Goal: Task Accomplishment & Management: Complete application form

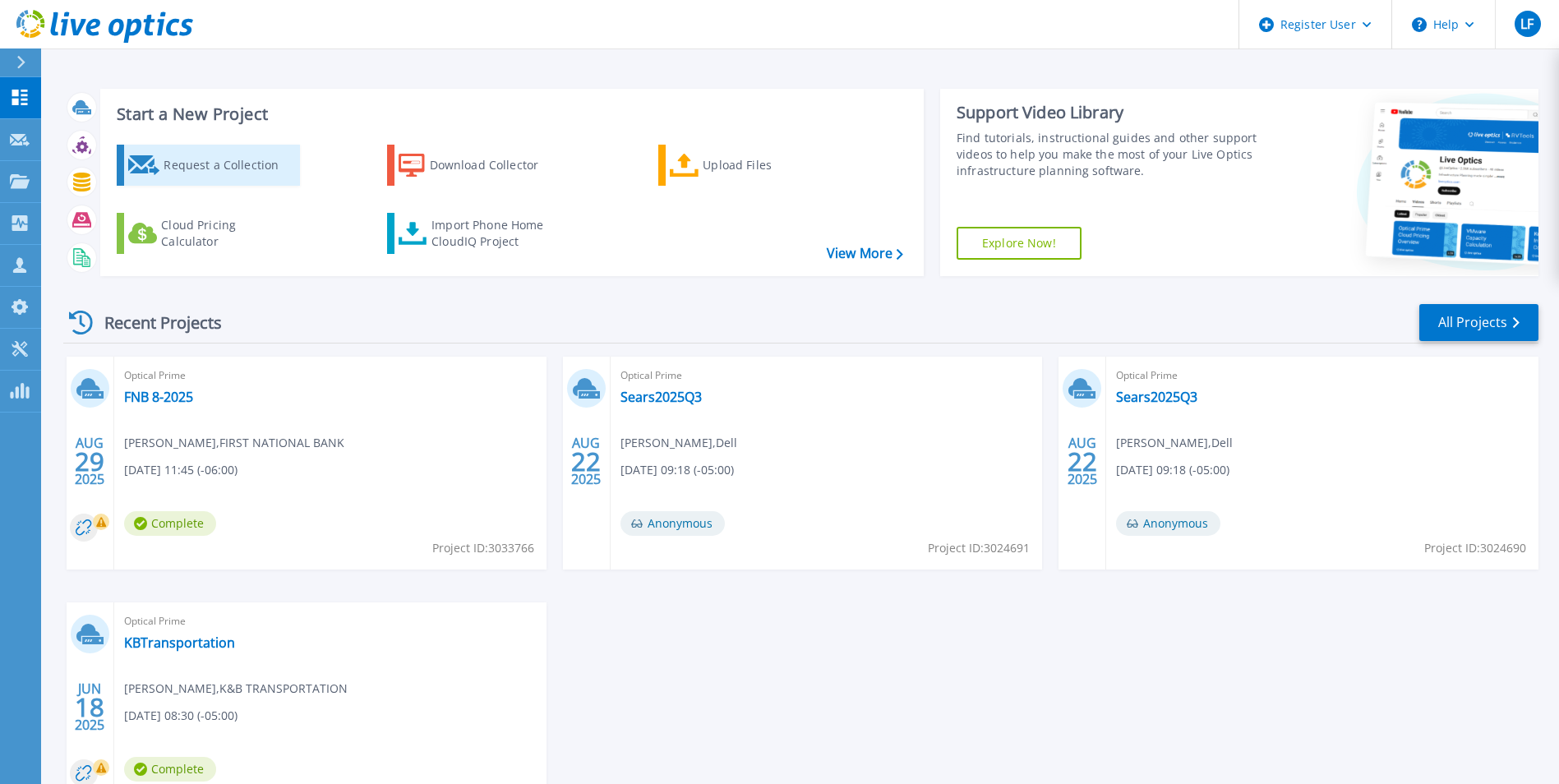
click at [211, 165] on div "Request a Collection" at bounding box center [229, 165] width 131 height 33
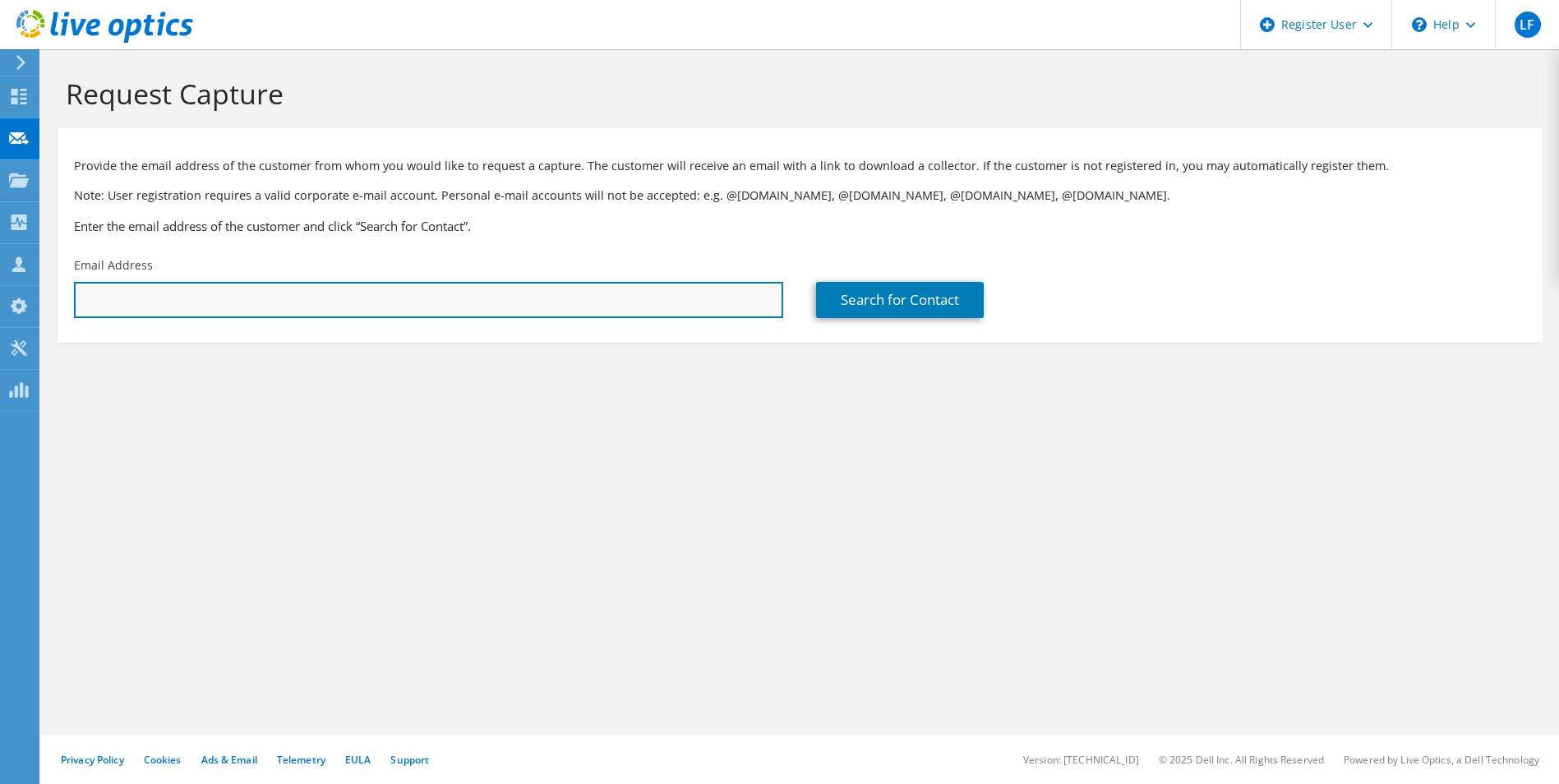
click at [249, 312] on input "text" at bounding box center [429, 299] width 709 height 36
click at [224, 296] on input "text" at bounding box center [429, 299] width 709 height 36
paste input "rmartin@nexusfamilyhealing.org"
type input "rmartin@nexusfamilyhealing.org"
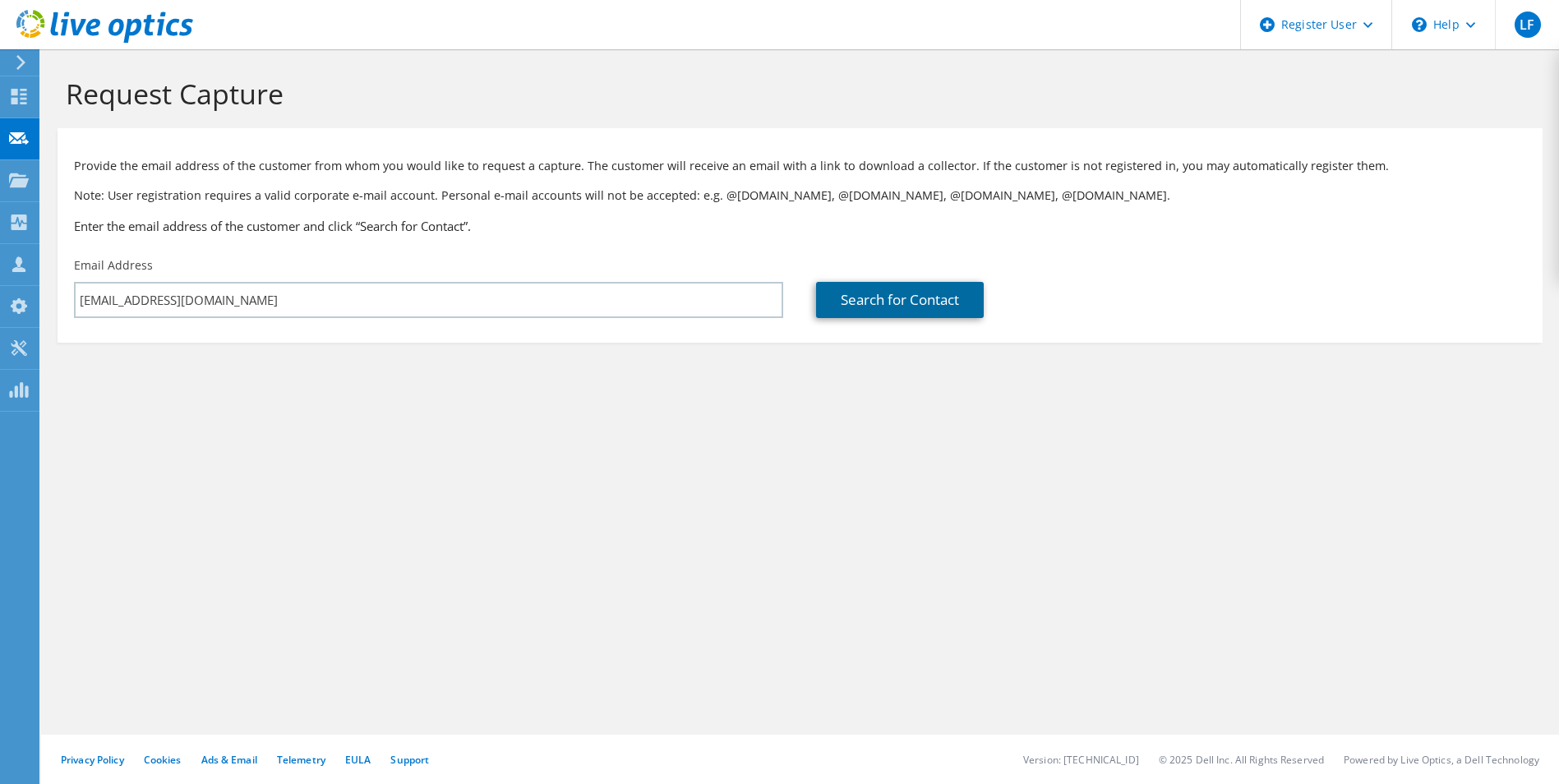
click at [886, 308] on link "Search for Contact" at bounding box center [900, 299] width 168 height 36
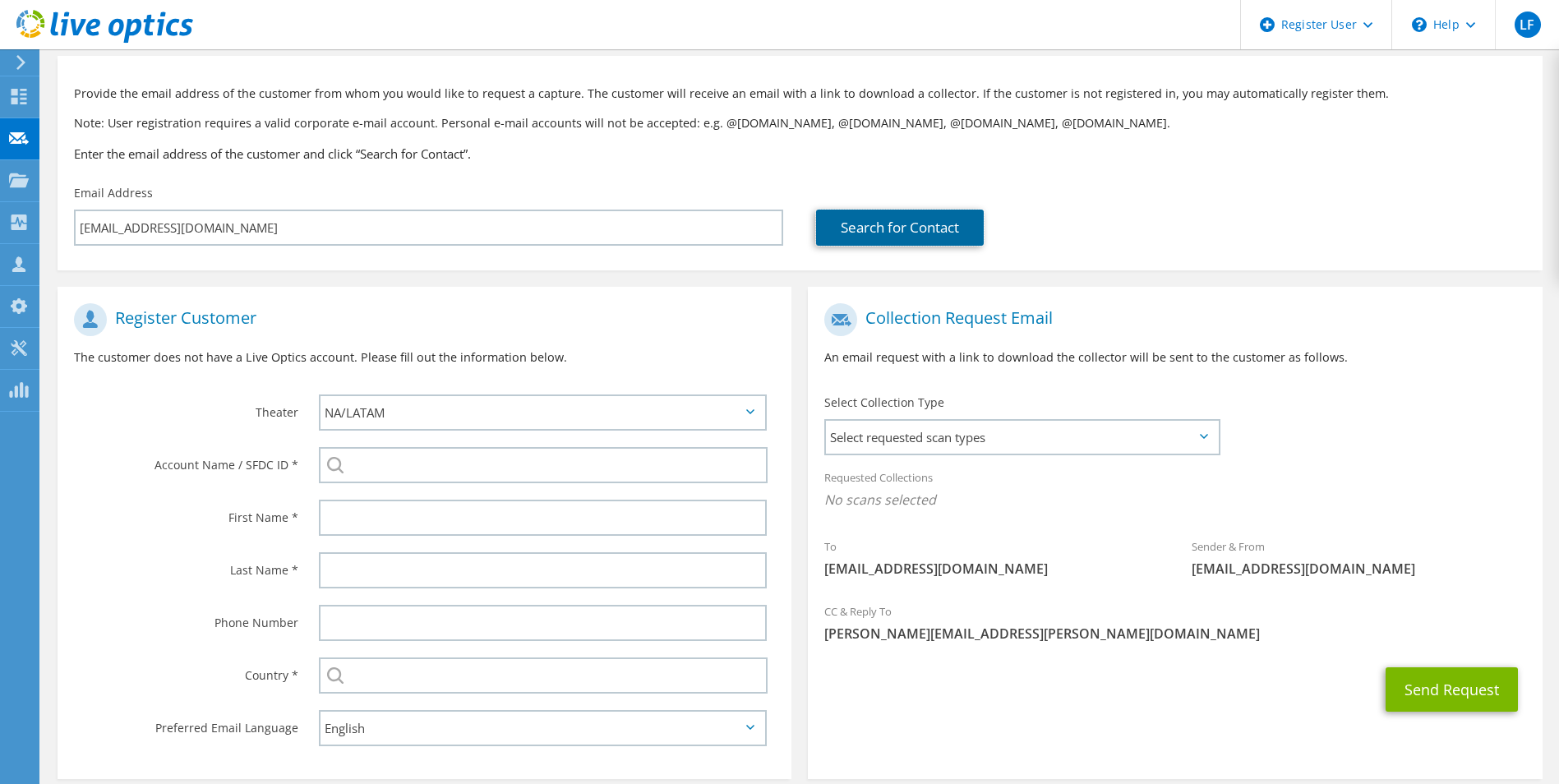
scroll to position [73, 0]
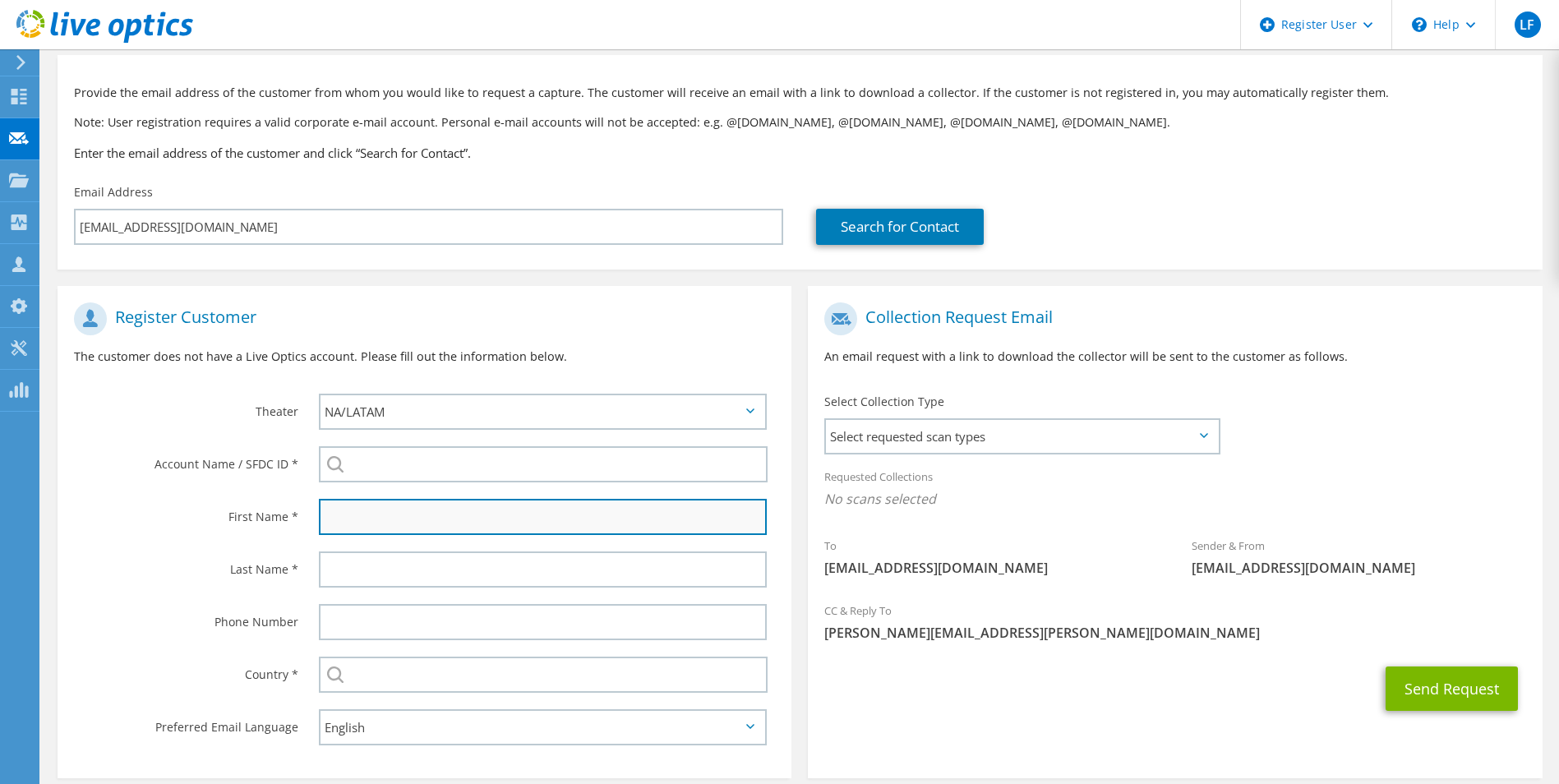
click at [471, 515] on input "text" at bounding box center [543, 516] width 449 height 36
type input "[PERSON_NAME]"
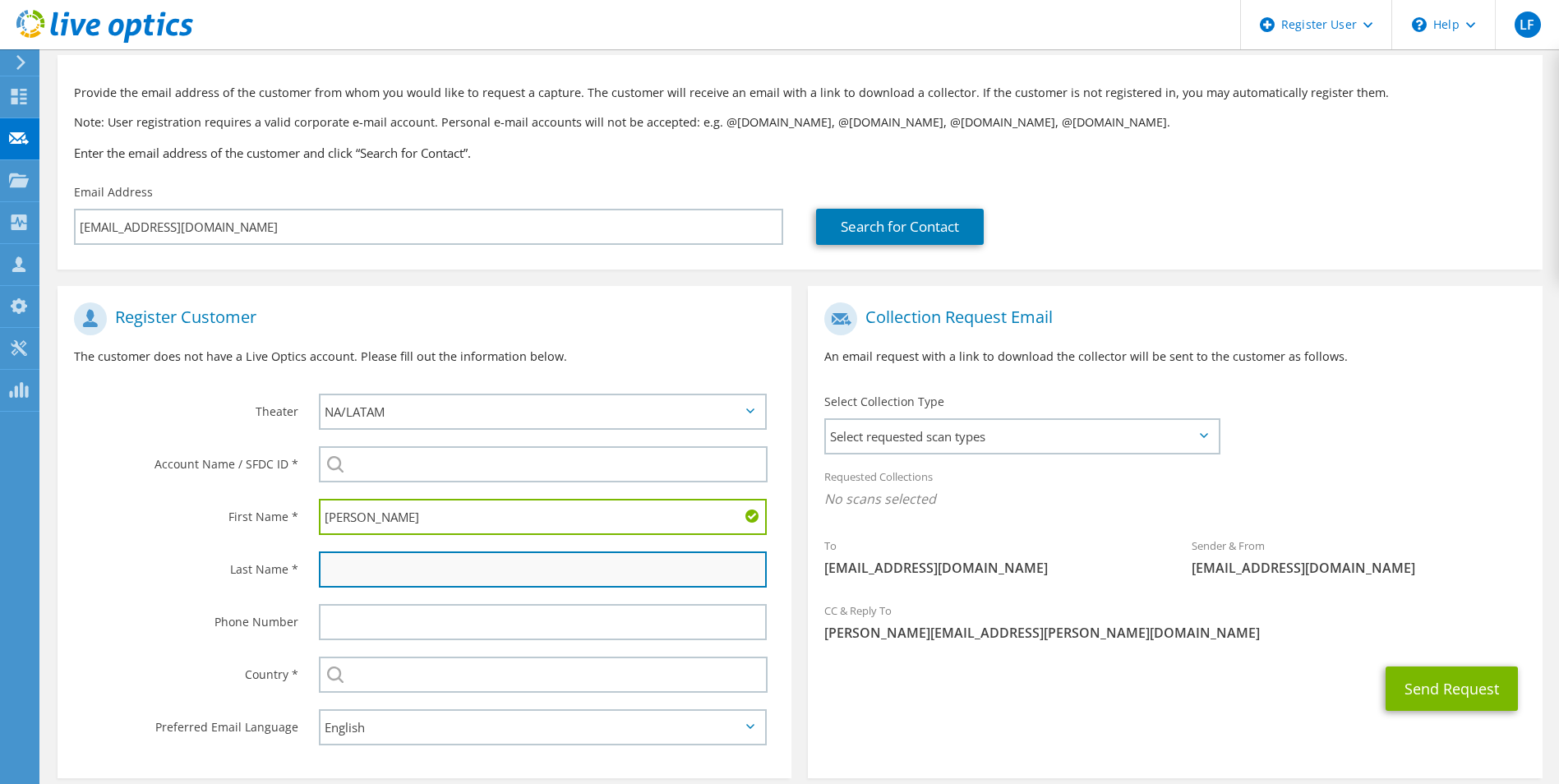
click at [434, 575] on input "text" at bounding box center [543, 569] width 449 height 36
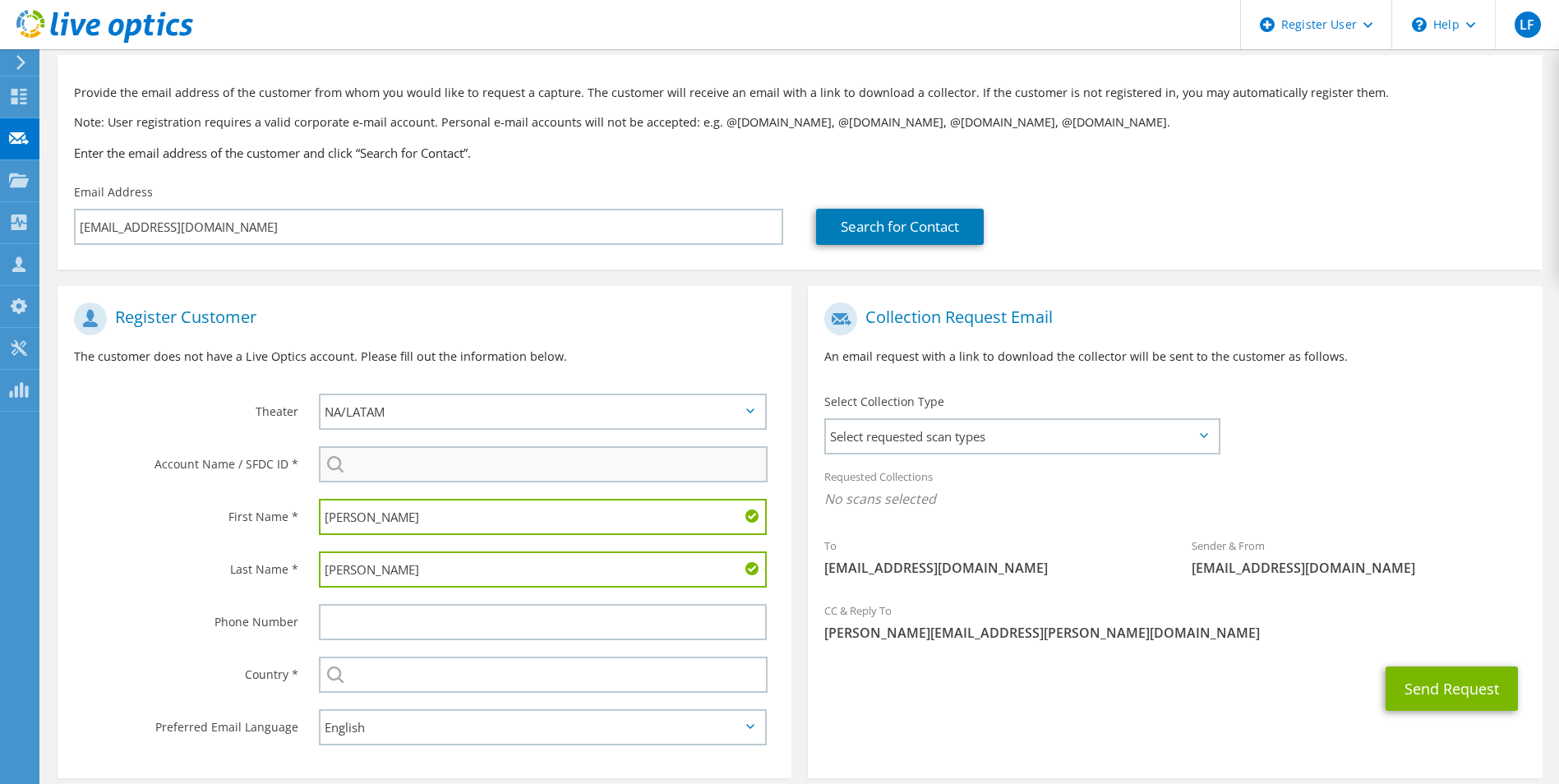
type input "[PERSON_NAME]"
click at [381, 467] on input "search" at bounding box center [543, 464] width 450 height 36
paste input "2224691686"
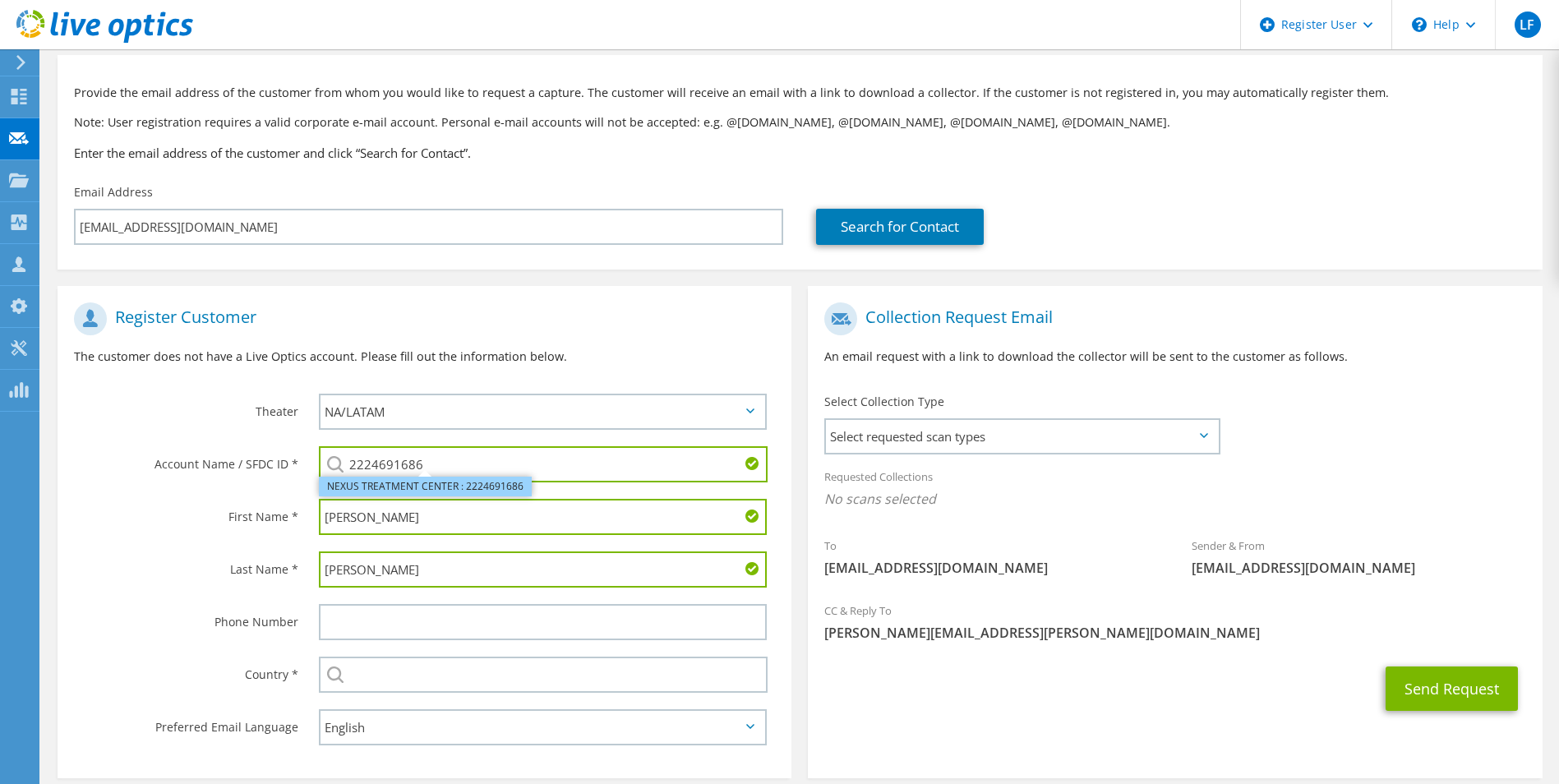
click at [357, 487] on li "NEXUS TREATMENT CENTER : 2224691686" at bounding box center [425, 486] width 212 height 19
type input "NEXUS TREATMENT CENTER : 2224691686"
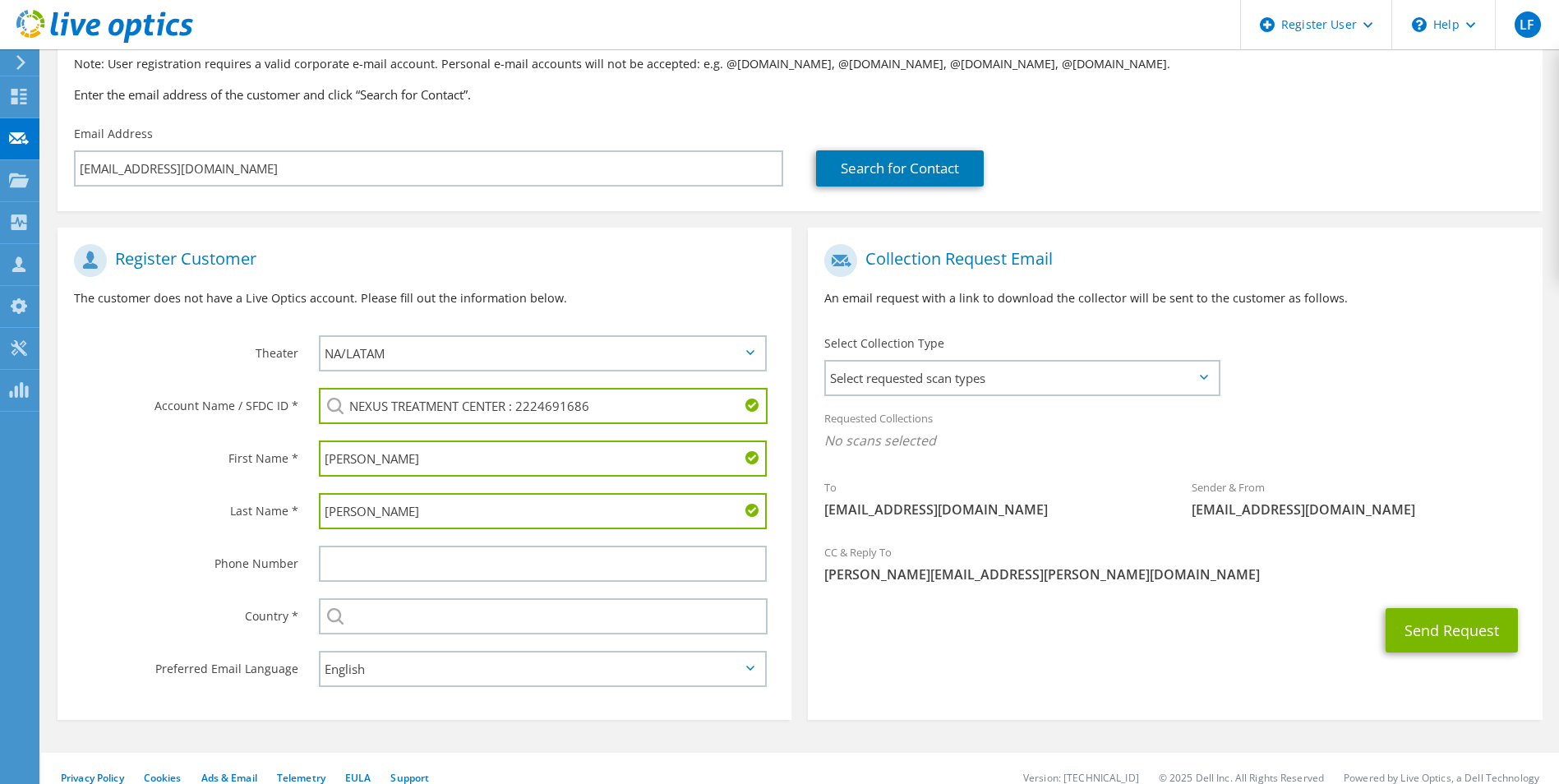
scroll to position [150, 0]
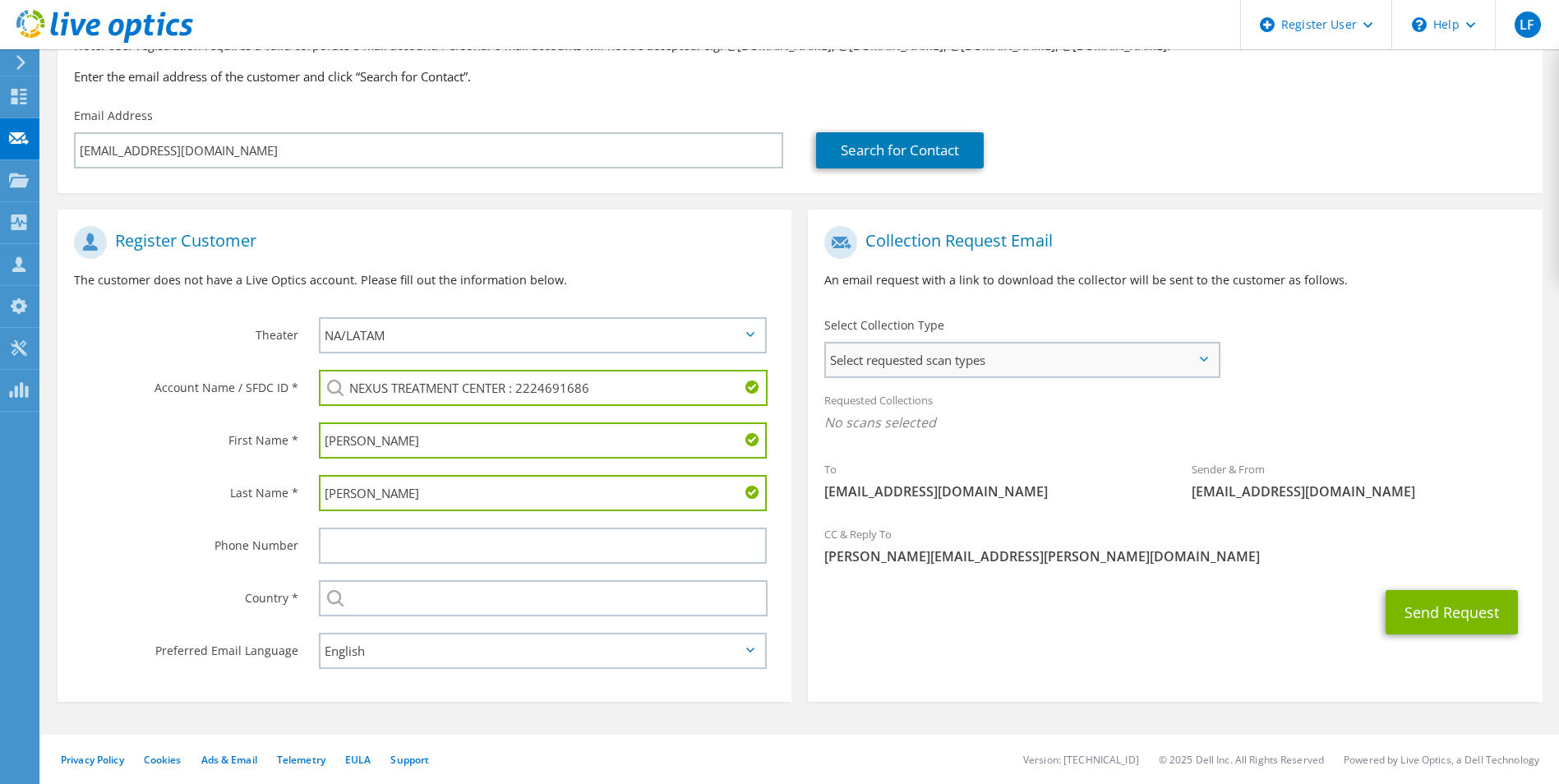
click at [996, 350] on span "Select requested scan types" at bounding box center [1021, 360] width 392 height 33
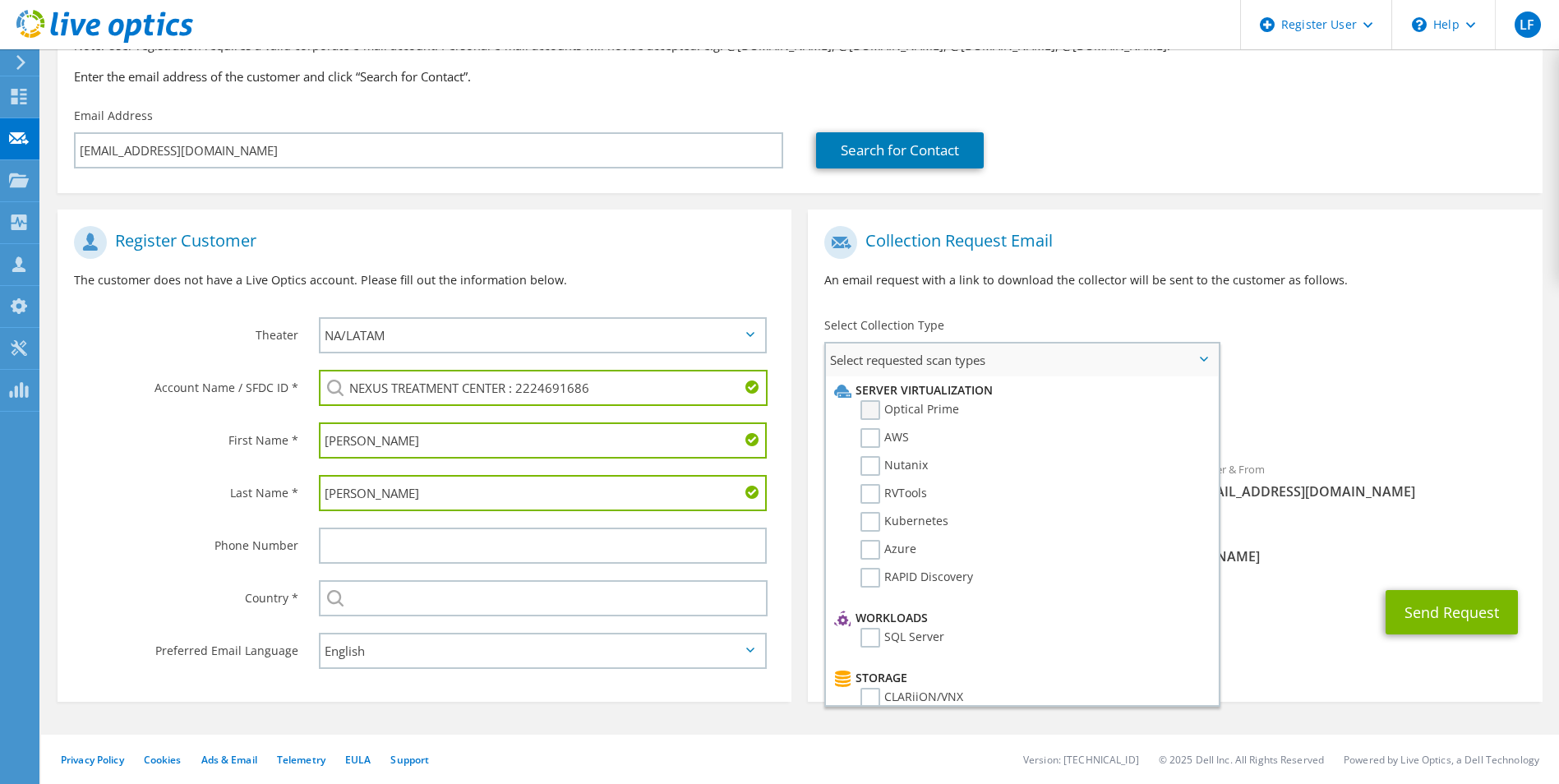
click at [865, 414] on label "Optical Prime" at bounding box center [910, 409] width 99 height 19
click at [0, 0] on input "Optical Prime" at bounding box center [0, 0] width 0 height 0
click at [1425, 368] on div "To rmartin@nexusfamilyhealing.org Sender & From liveoptics@liveoptics.com" at bounding box center [1175, 369] width 734 height 304
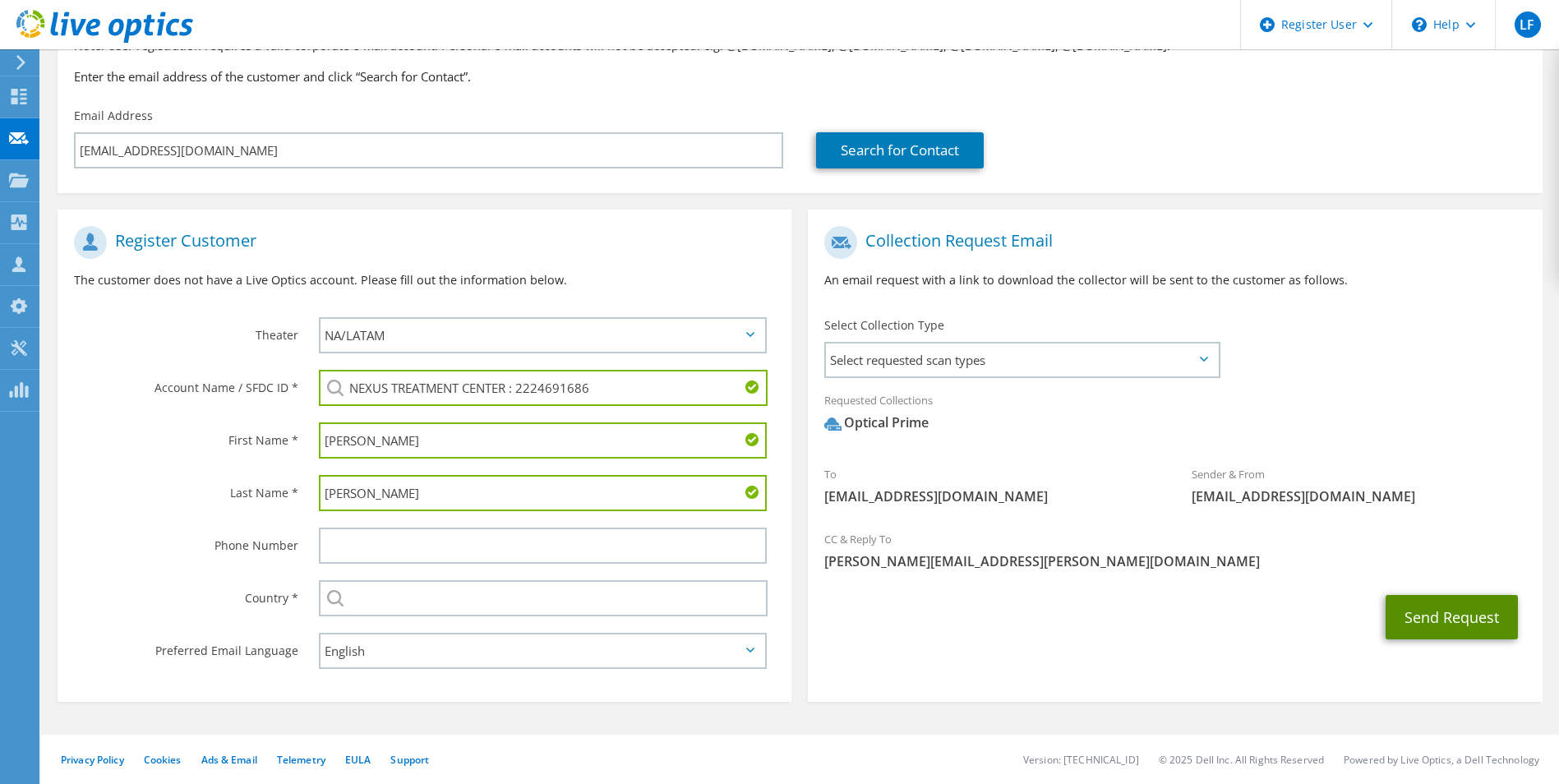
click at [1451, 607] on button "Send Request" at bounding box center [1451, 617] width 132 height 44
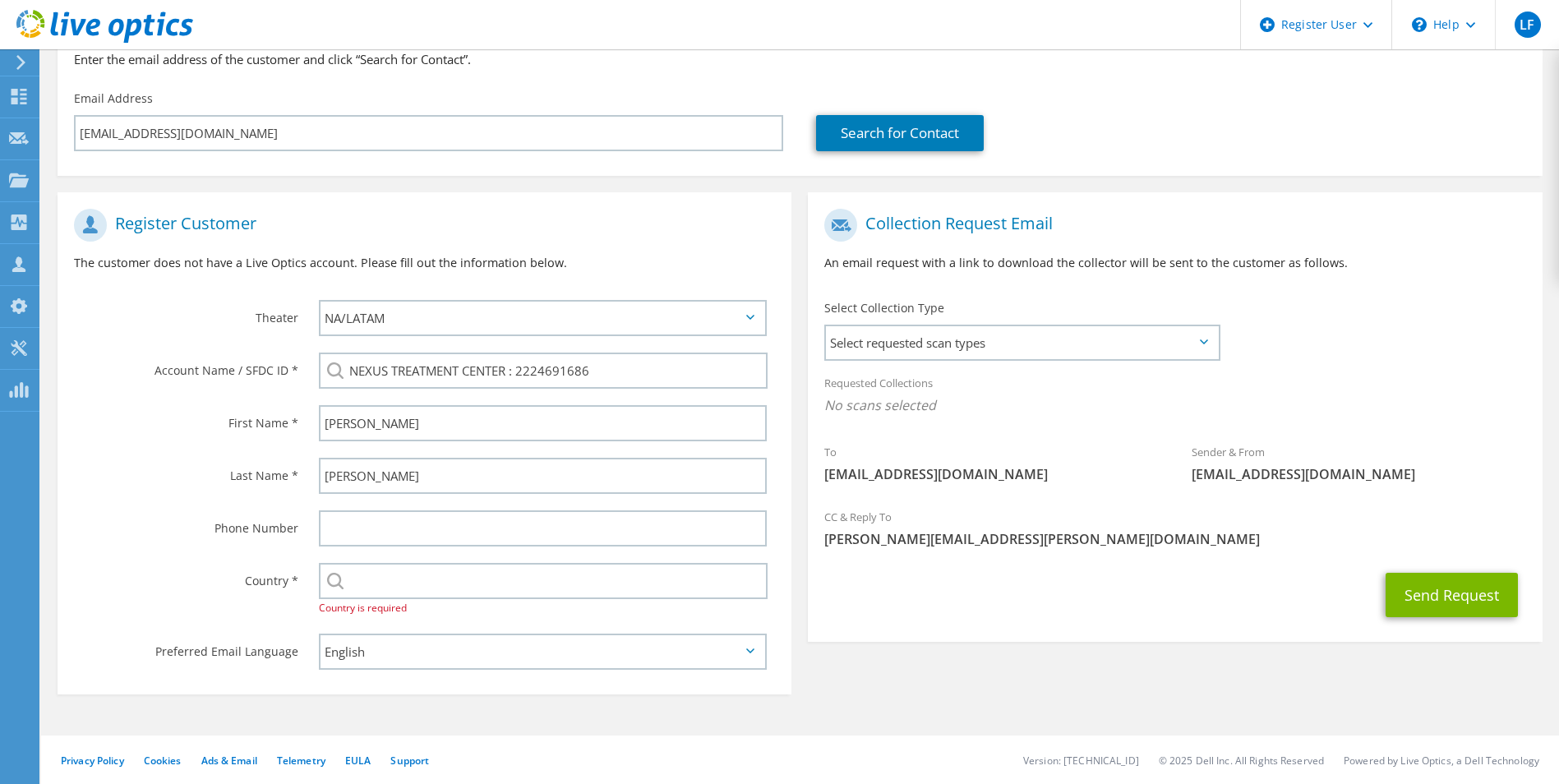
scroll to position [168, 0]
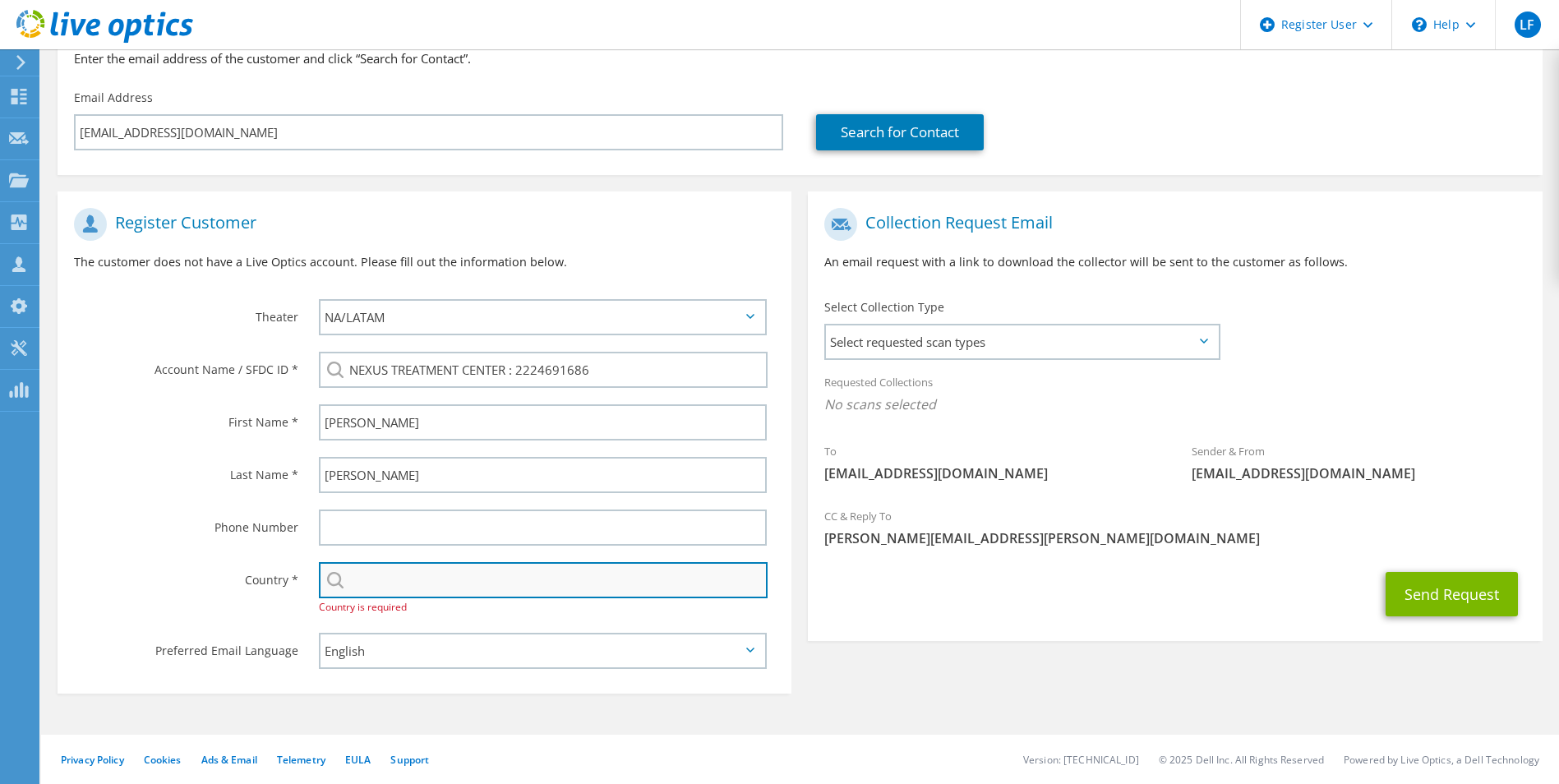
click at [390, 580] on input "text" at bounding box center [543, 580] width 450 height 36
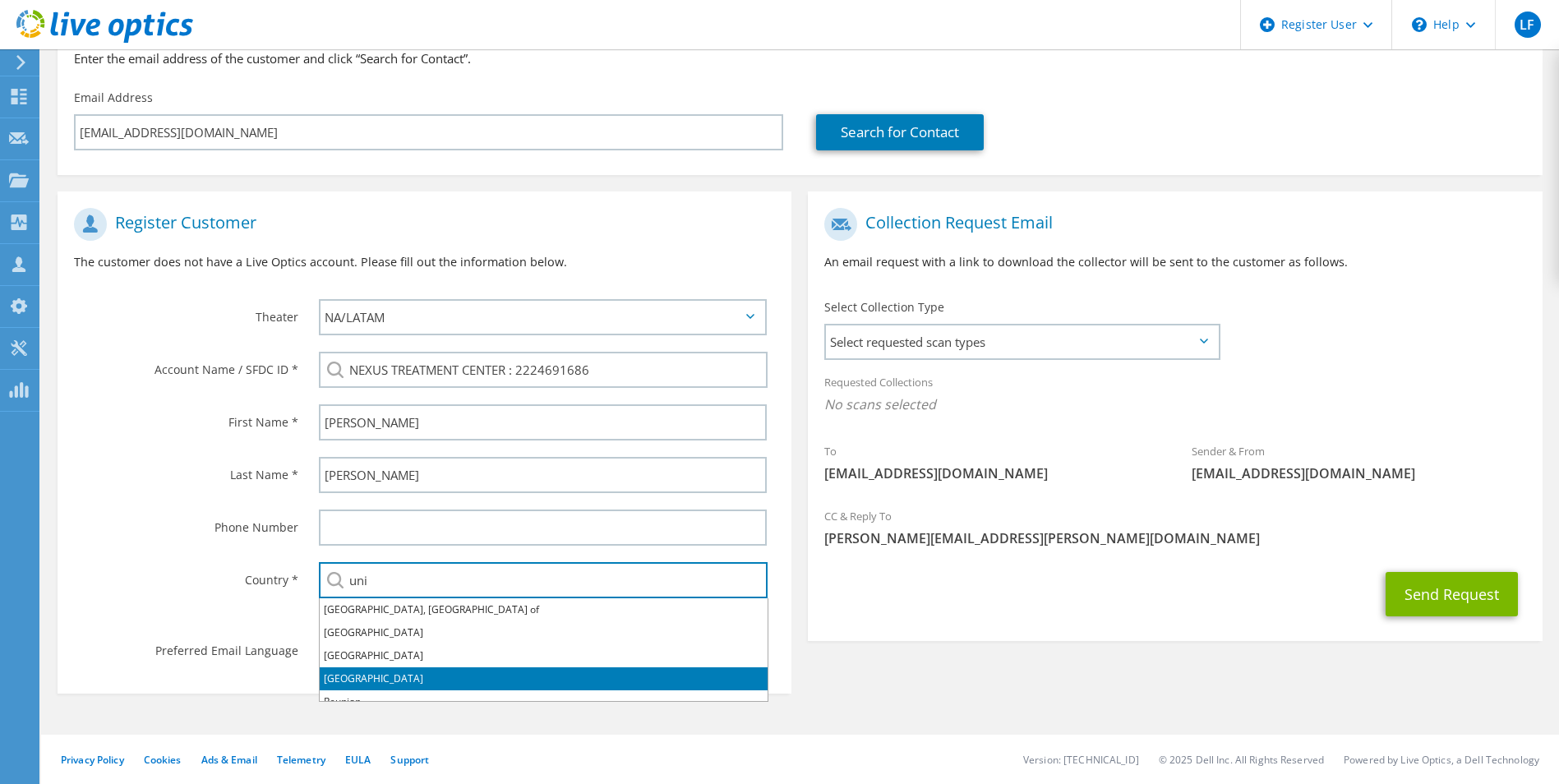
click at [379, 674] on li "[GEOGRAPHIC_DATA]" at bounding box center [543, 679] width 448 height 23
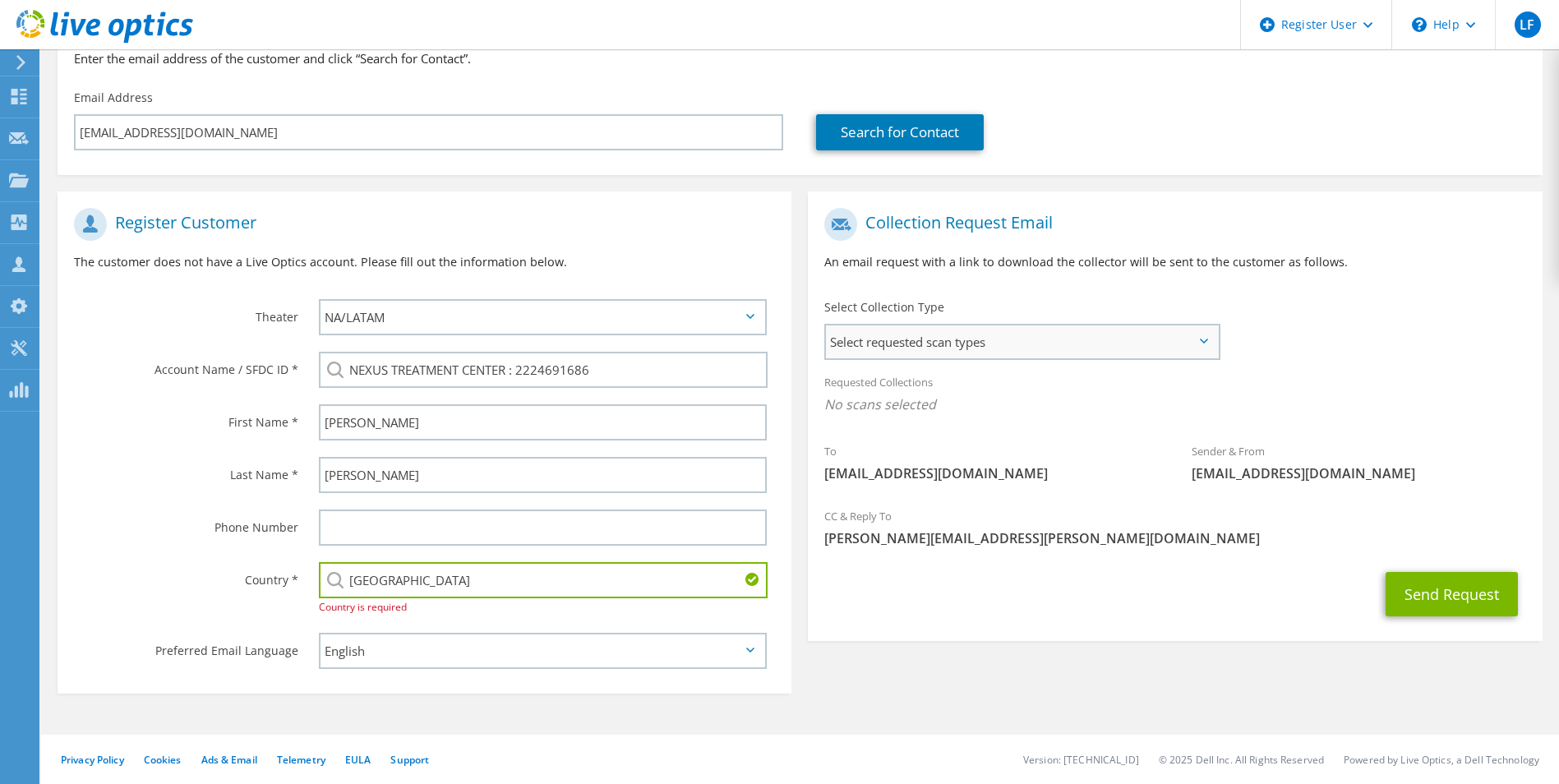
type input "[GEOGRAPHIC_DATA]"
click at [986, 333] on span "Select requested scan types" at bounding box center [1021, 342] width 392 height 33
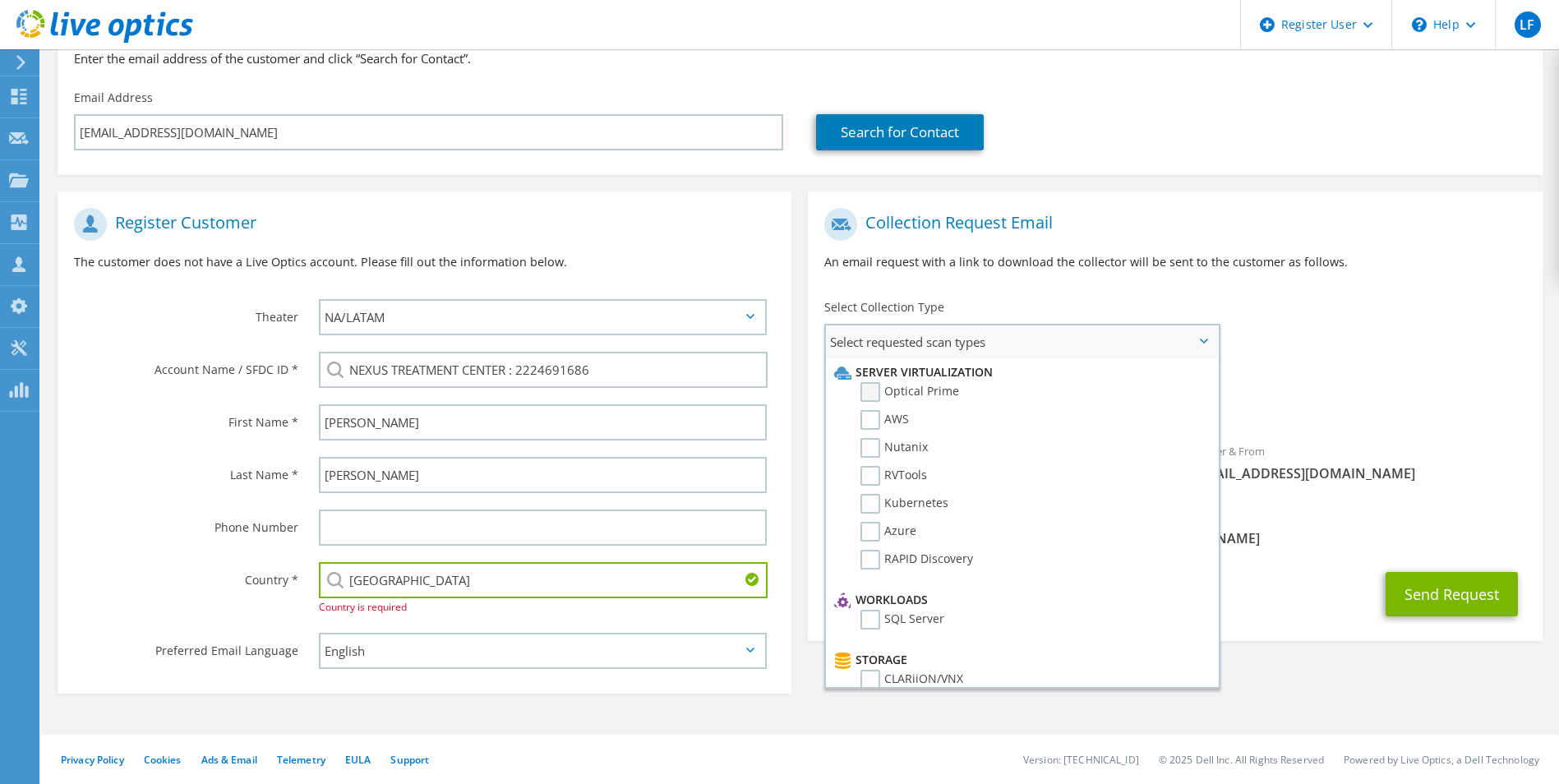
click at [874, 393] on label "Optical Prime" at bounding box center [910, 392] width 99 height 19
click at [0, 0] on input "Optical Prime" at bounding box center [0, 0] width 0 height 0
click at [1263, 587] on div "Send Request" at bounding box center [1175, 599] width 734 height 61
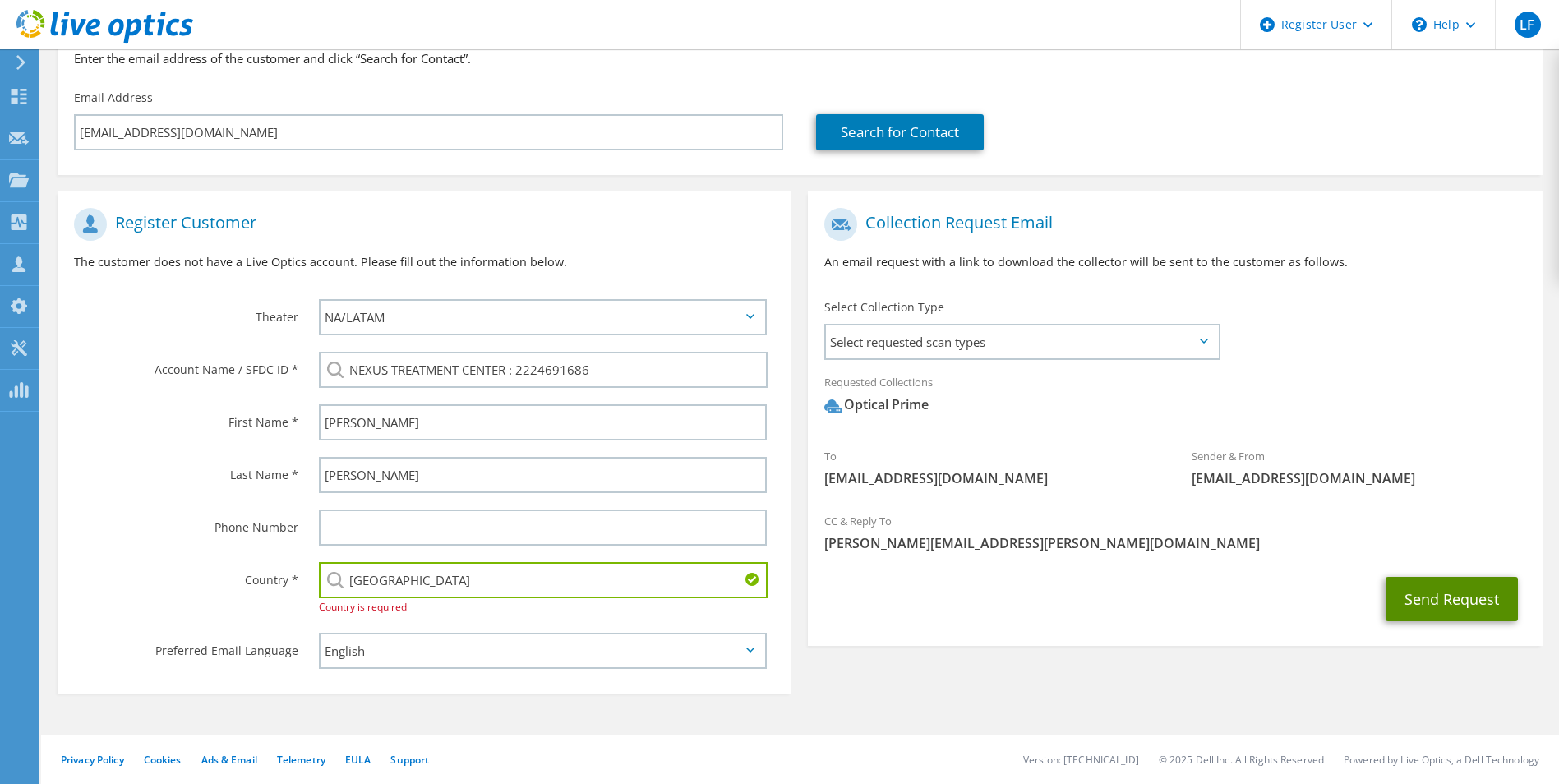
click at [1426, 603] on button "Send Request" at bounding box center [1451, 599] width 132 height 44
